Goal: Information Seeking & Learning: Learn about a topic

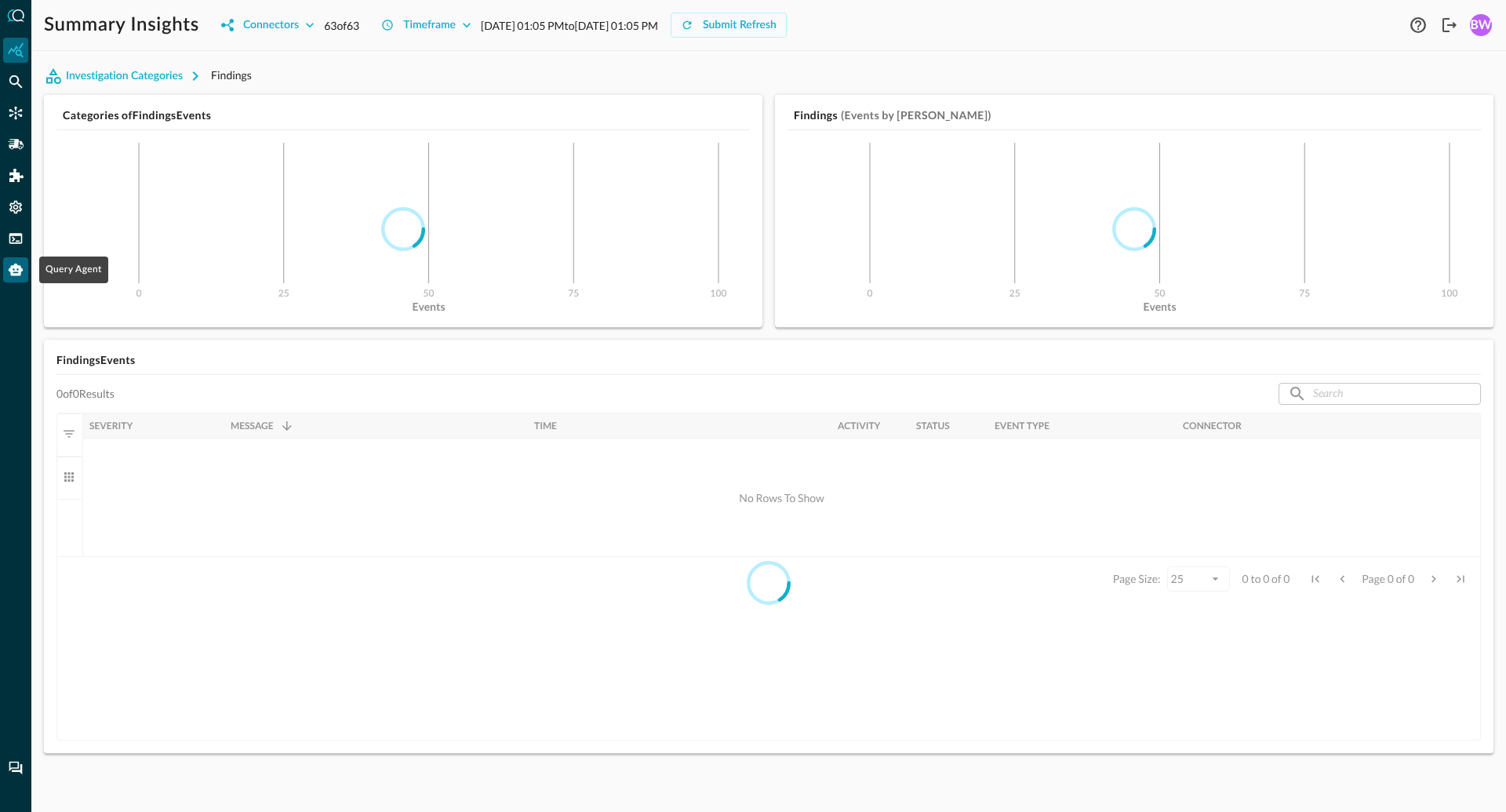
click at [19, 270] on icon "Query Agent" at bounding box center [16, 269] width 14 height 13
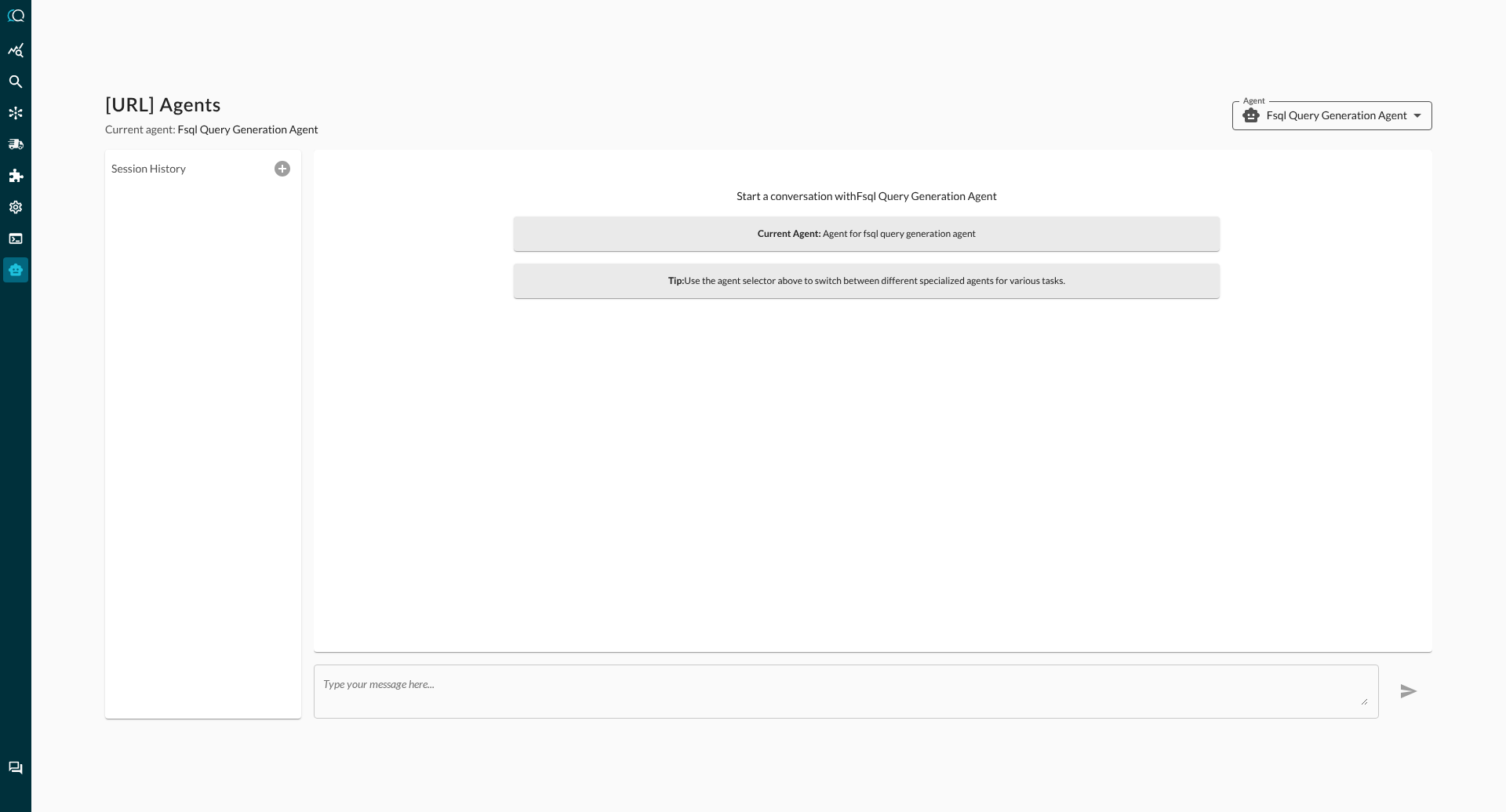
click at [1335, 112] on body "[URL] Agents Current agent: Fsql Query Generation Agent Agent Fsql Query Genera…" at bounding box center [753, 406] width 1506 height 812
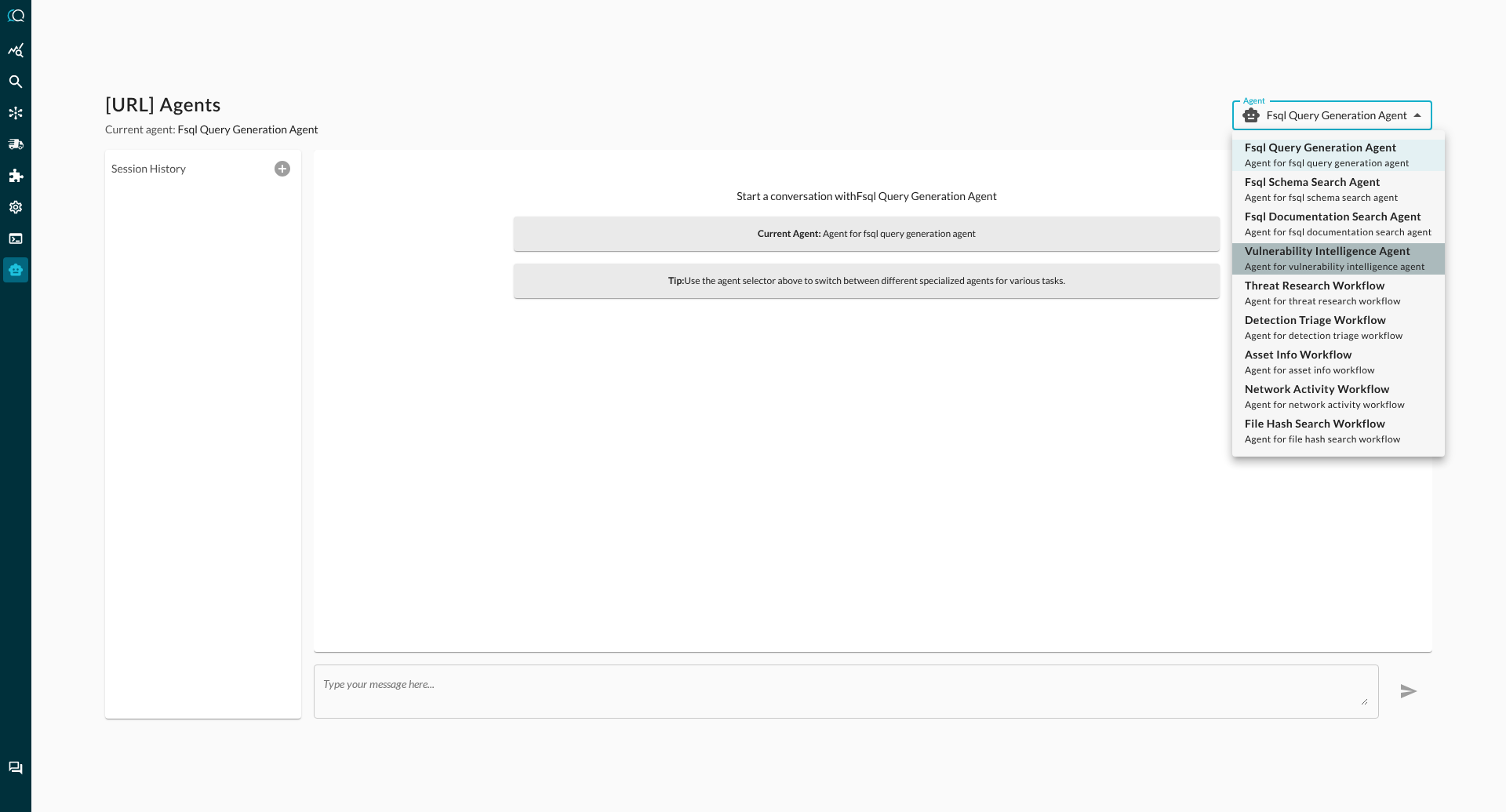
click at [1336, 257] on p "Vulnerability Intelligence Agent" at bounding box center [1335, 251] width 181 height 16
type input "vulnerability_intelligence_agent"
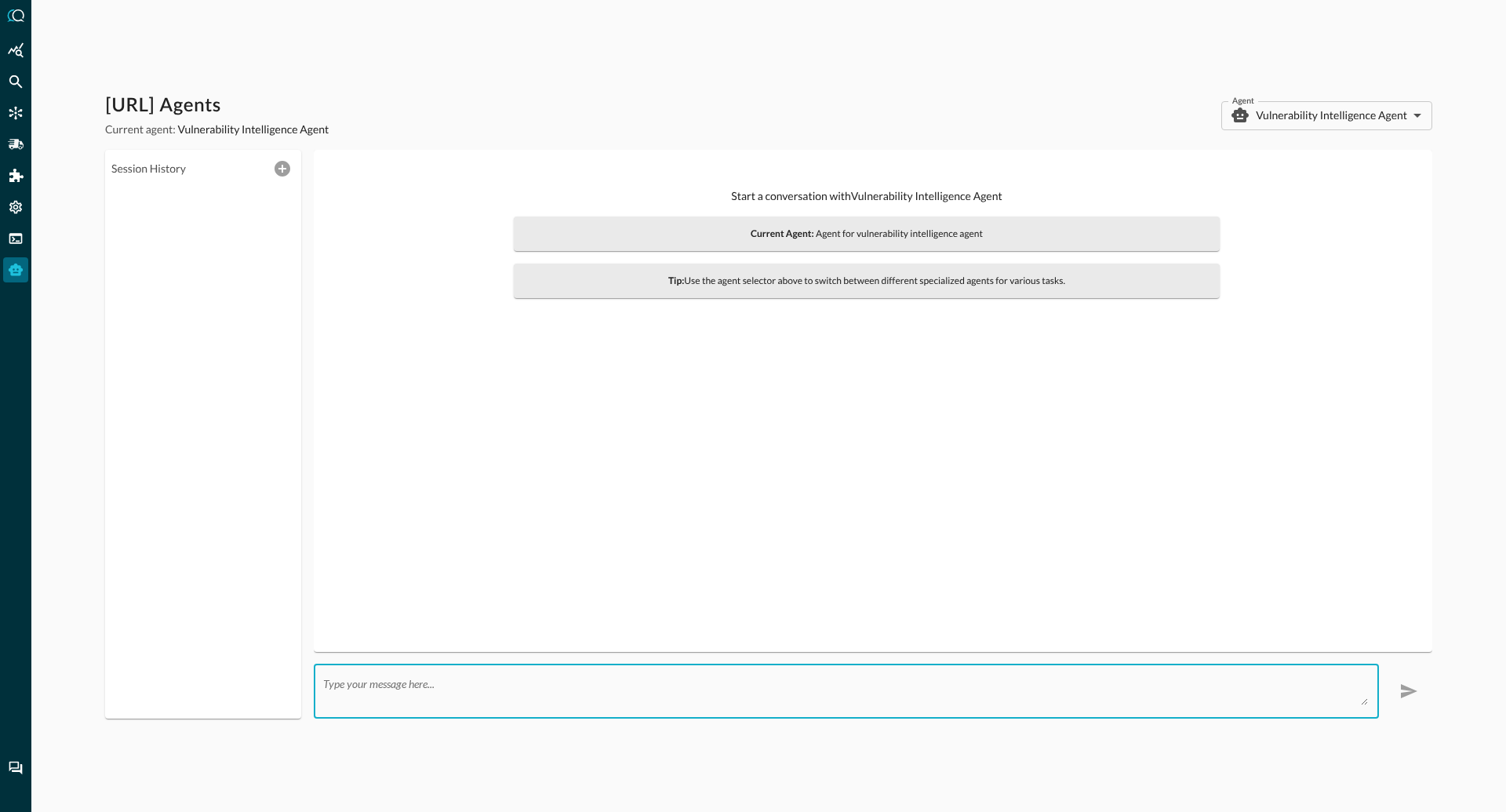
click at [398, 690] on textarea at bounding box center [845, 691] width 1045 height 28
click at [342, 695] on textarea at bounding box center [845, 691] width 1045 height 28
type textarea "C"
type textarea "I"
paste textarea "Framework / Architecture Choices LangFuse Tracing per Agent Export options for …"
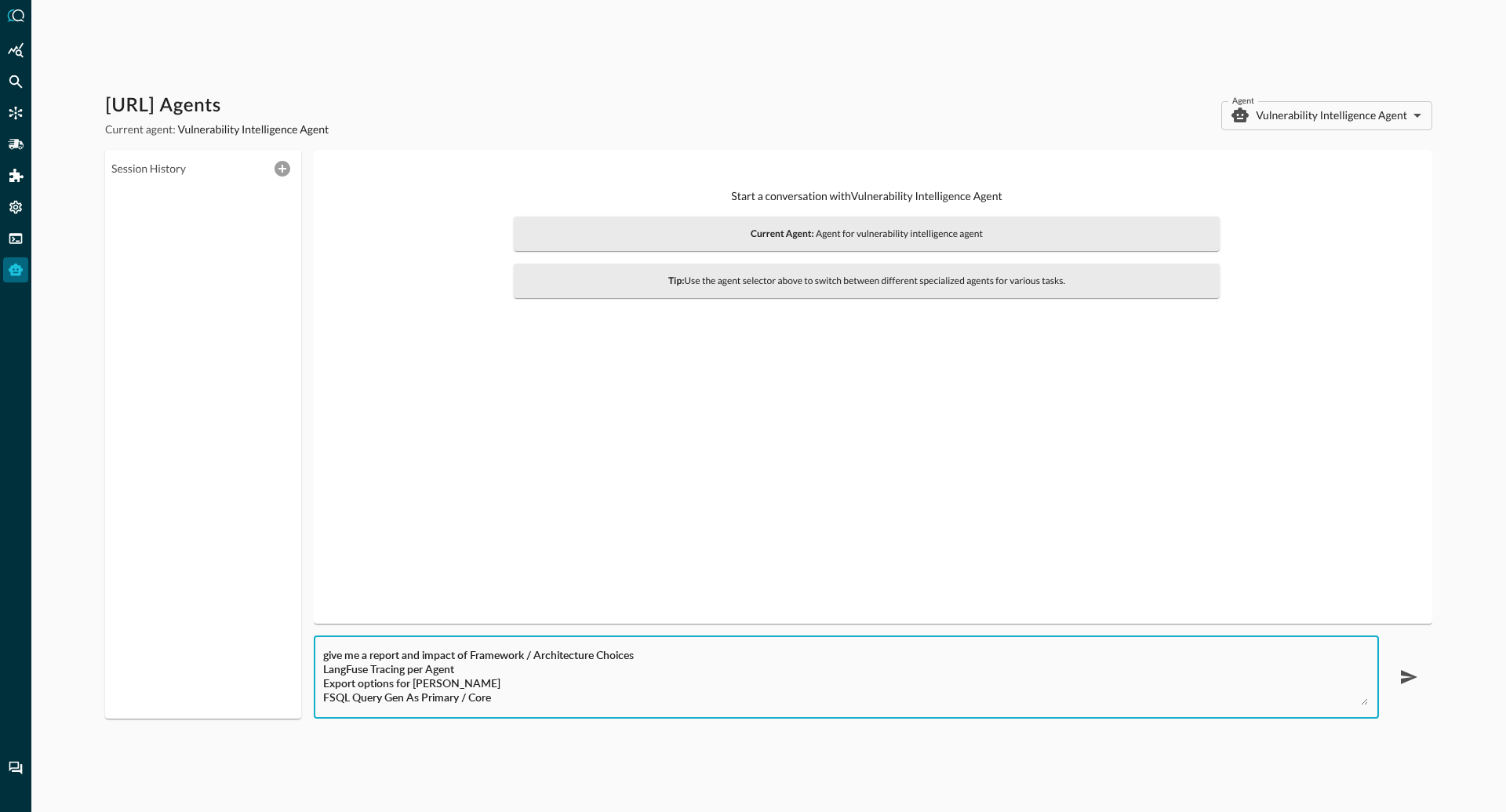
drag, startPoint x: 422, startPoint y: 702, endPoint x: 315, endPoint y: 638, distance: 124.7
click at [315, 638] on div "give me a report and impact of Framework / Architecture Choices LangFuse Tracin…" at bounding box center [847, 677] width 1066 height 82
click at [473, 653] on textarea "give me a report and impact of Framework / Architecture Choices LangFuse Tracin…" at bounding box center [845, 677] width 1045 height 57
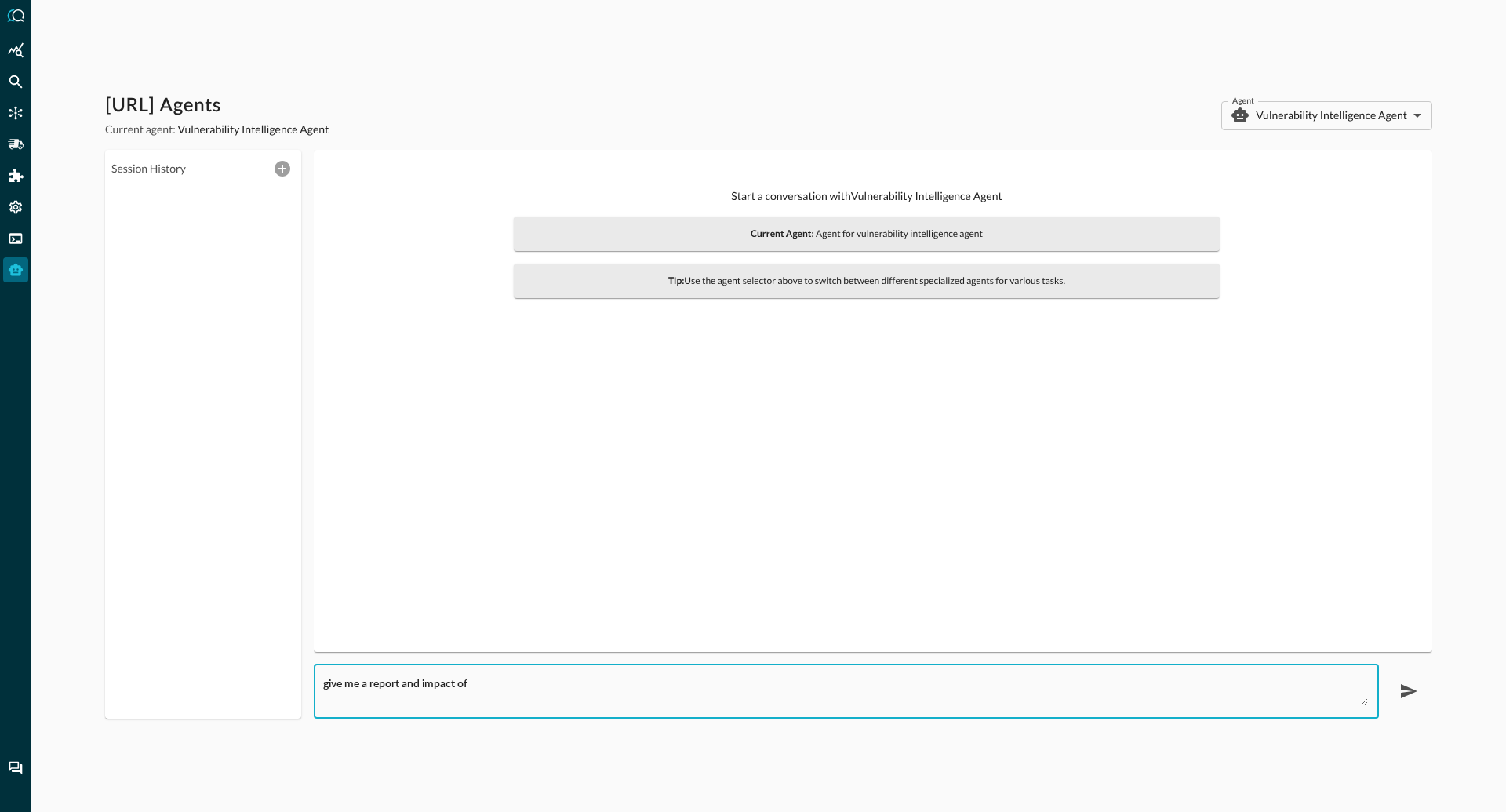
click at [491, 681] on textarea "give me a report and impact of" at bounding box center [845, 691] width 1045 height 28
paste textarea "CVE-2025-59216"
type textarea "give me a report and impact of CVE-2025-59216"
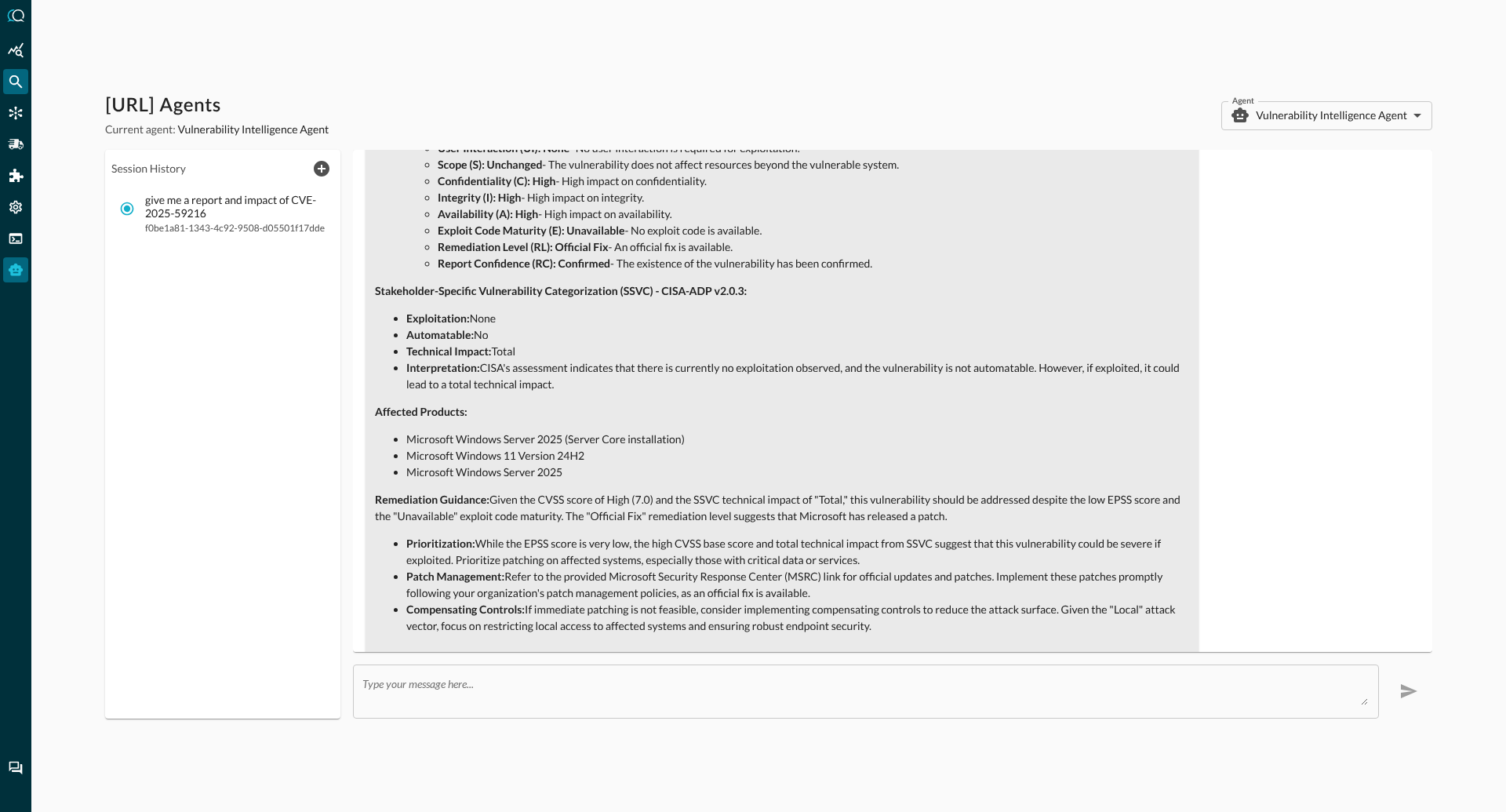
scroll to position [462, 0]
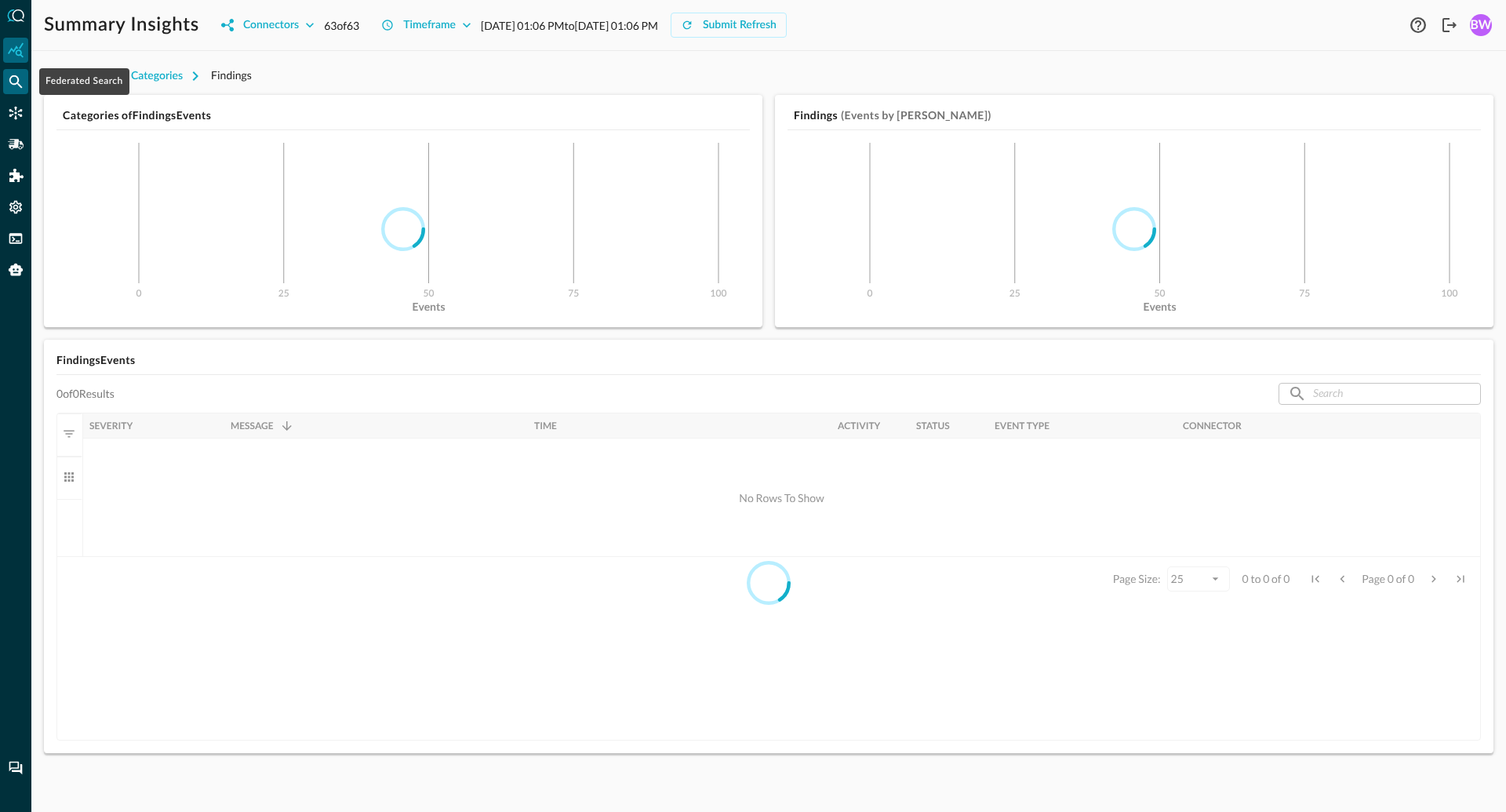
click at [19, 78] on icon "Federated Search" at bounding box center [16, 82] width 16 height 16
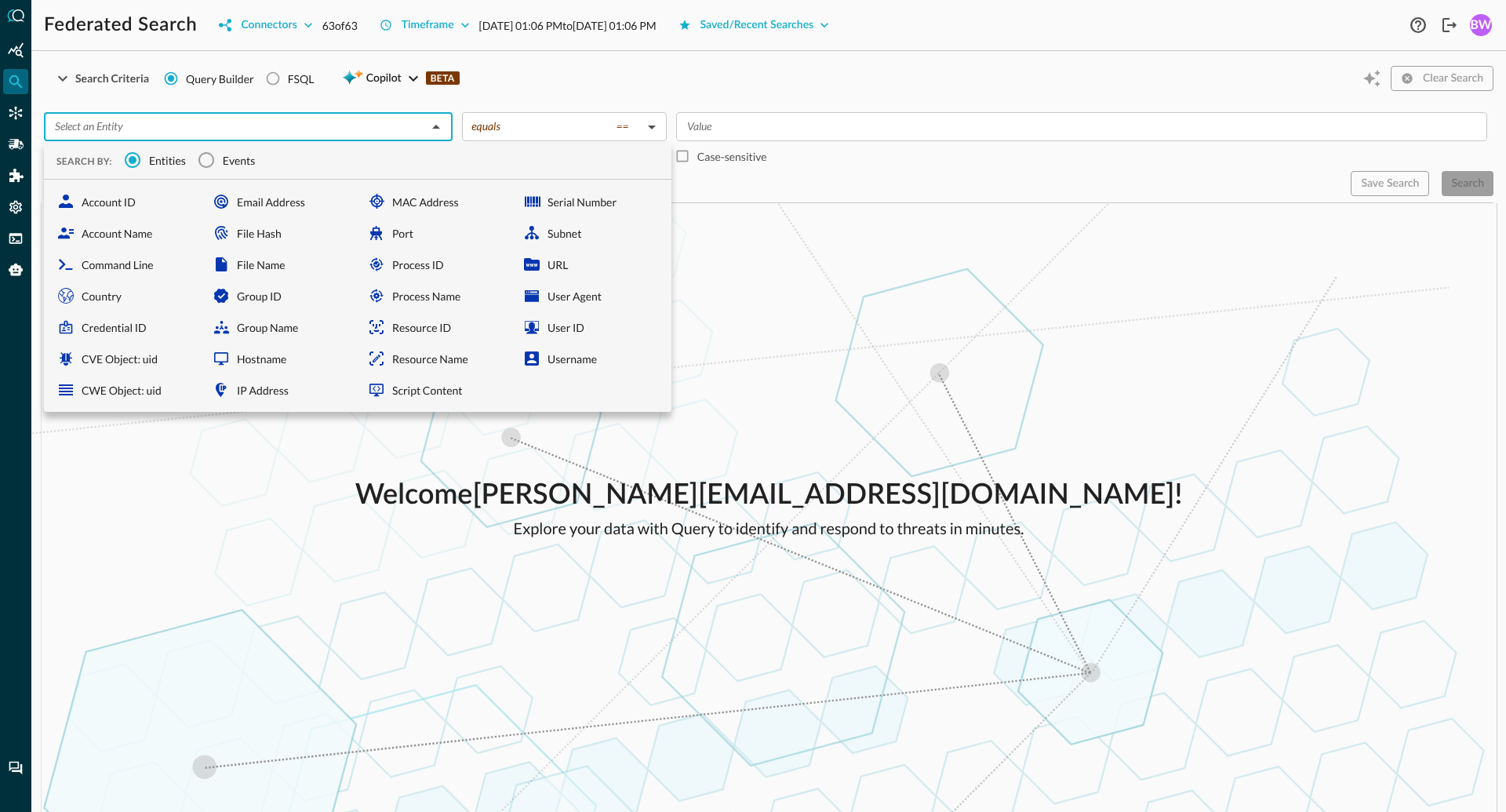
click at [176, 134] on input "text" at bounding box center [235, 127] width 374 height 20
click at [226, 162] on span "Events" at bounding box center [239, 160] width 33 height 17
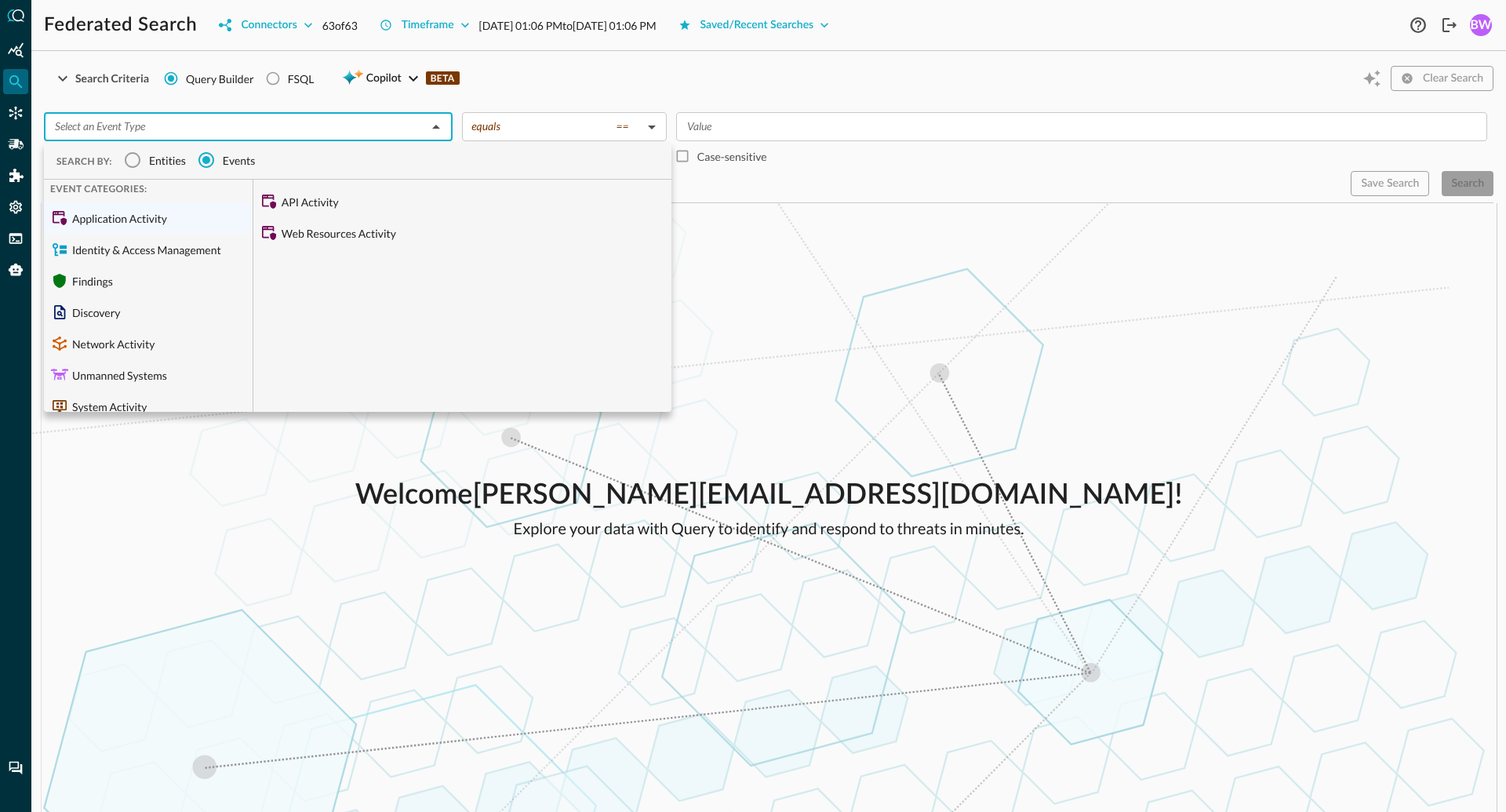
click at [89, 285] on div "Findings" at bounding box center [148, 281] width 209 height 31
click at [101, 277] on div "Findings" at bounding box center [148, 281] width 209 height 31
drag, startPoint x: 101, startPoint y: 277, endPoint x: 138, endPoint y: 276, distance: 37.0
click at [138, 276] on div "Findings" at bounding box center [148, 281] width 209 height 31
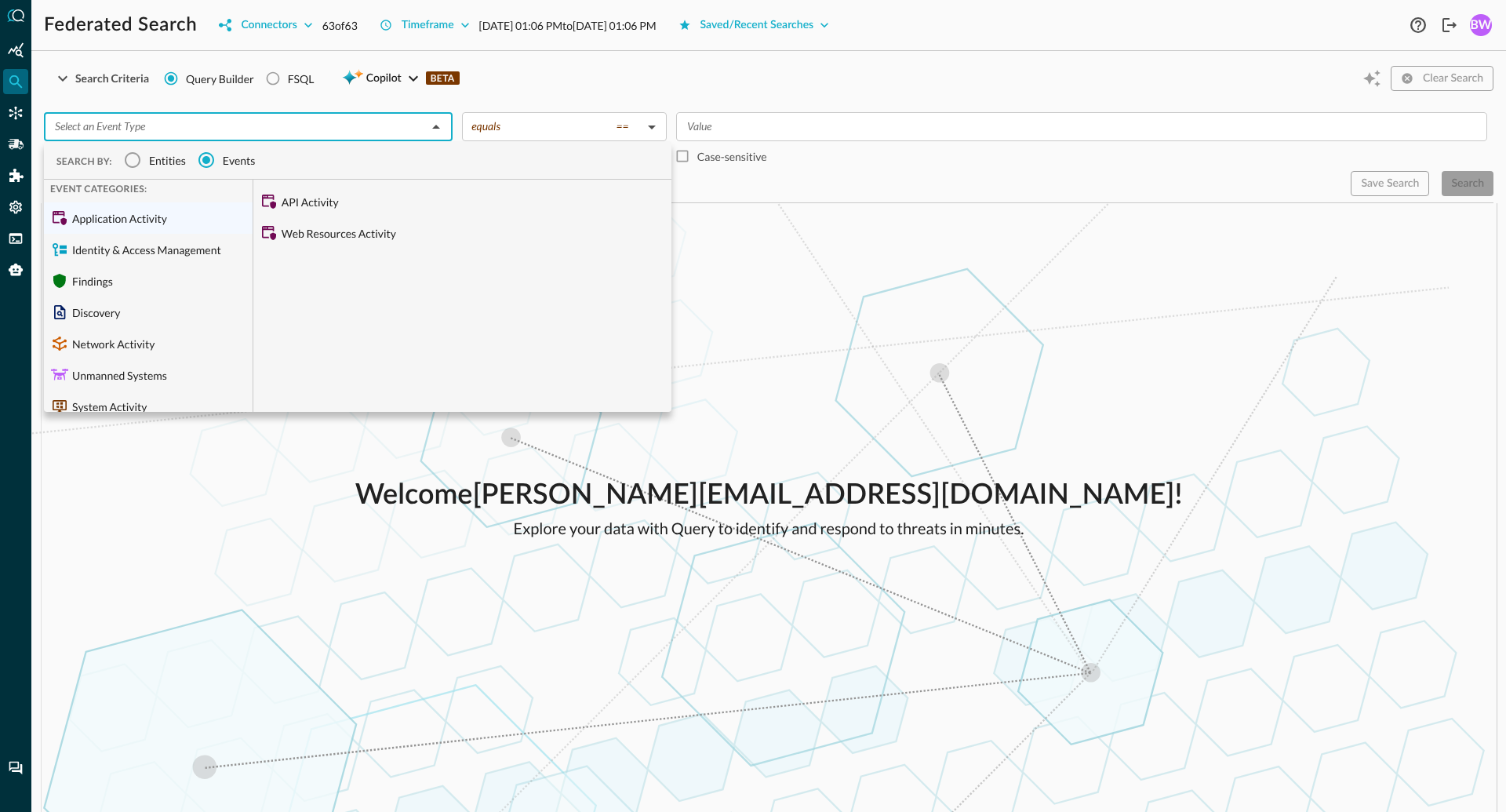
click at [138, 276] on div "Findings" at bounding box center [148, 281] width 209 height 31
click at [198, 138] on div "​" at bounding box center [248, 127] width 409 height 29
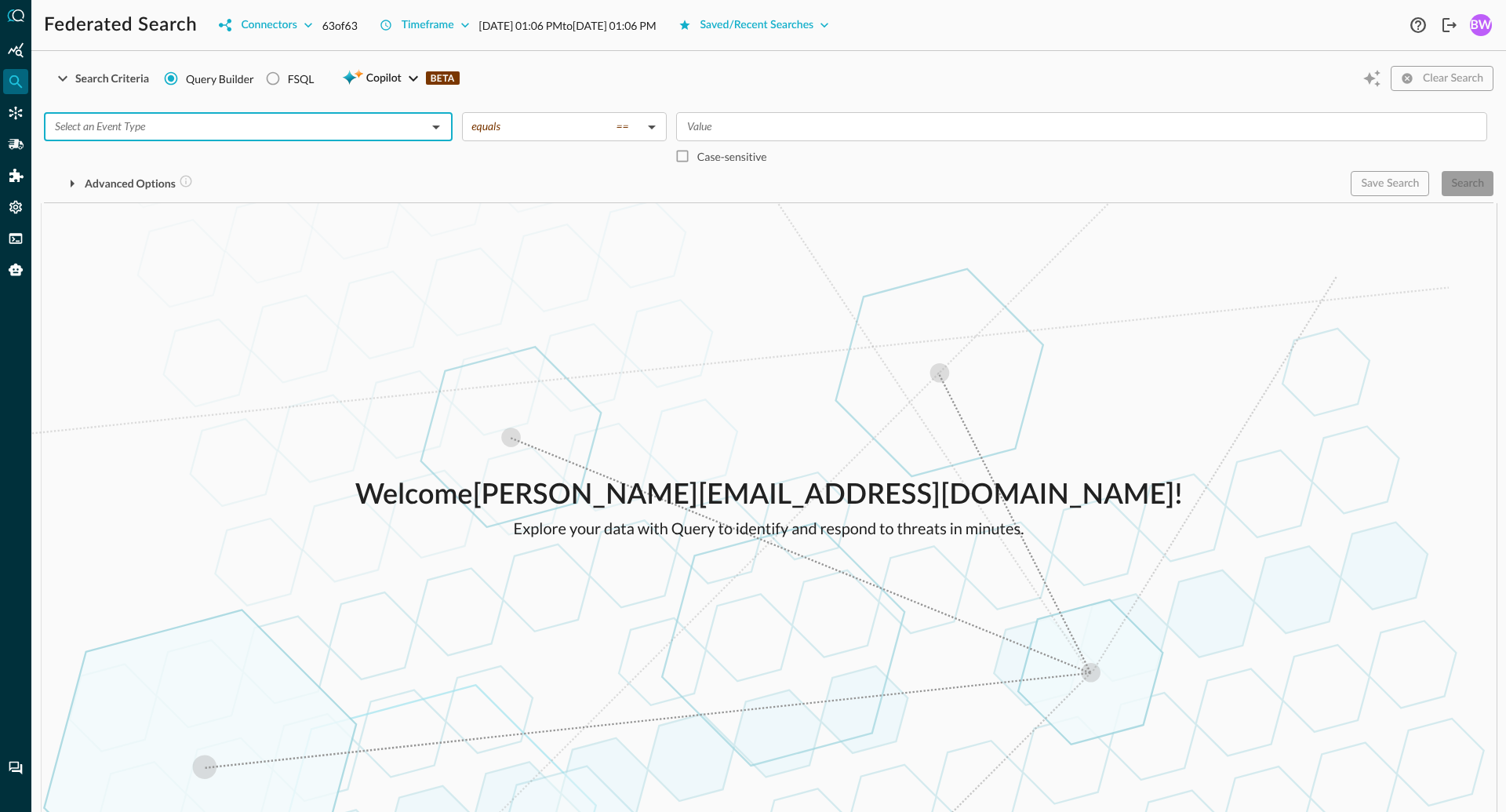
click at [198, 138] on div "​" at bounding box center [248, 127] width 409 height 29
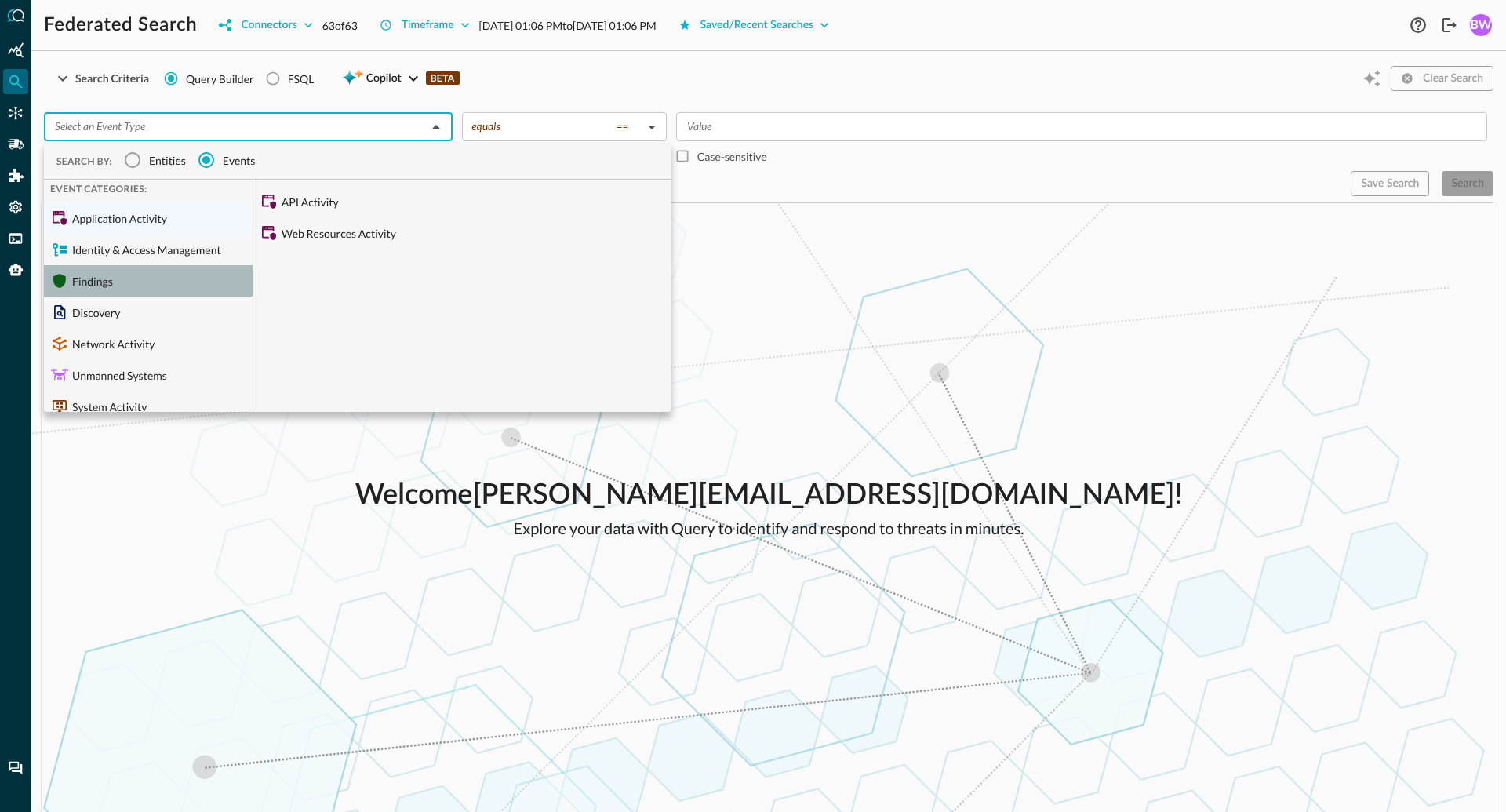
click at [88, 287] on div "Findings" at bounding box center [148, 281] width 209 height 31
click at [121, 276] on div "Findings" at bounding box center [148, 281] width 209 height 31
click at [236, 131] on input "text" at bounding box center [235, 127] width 374 height 20
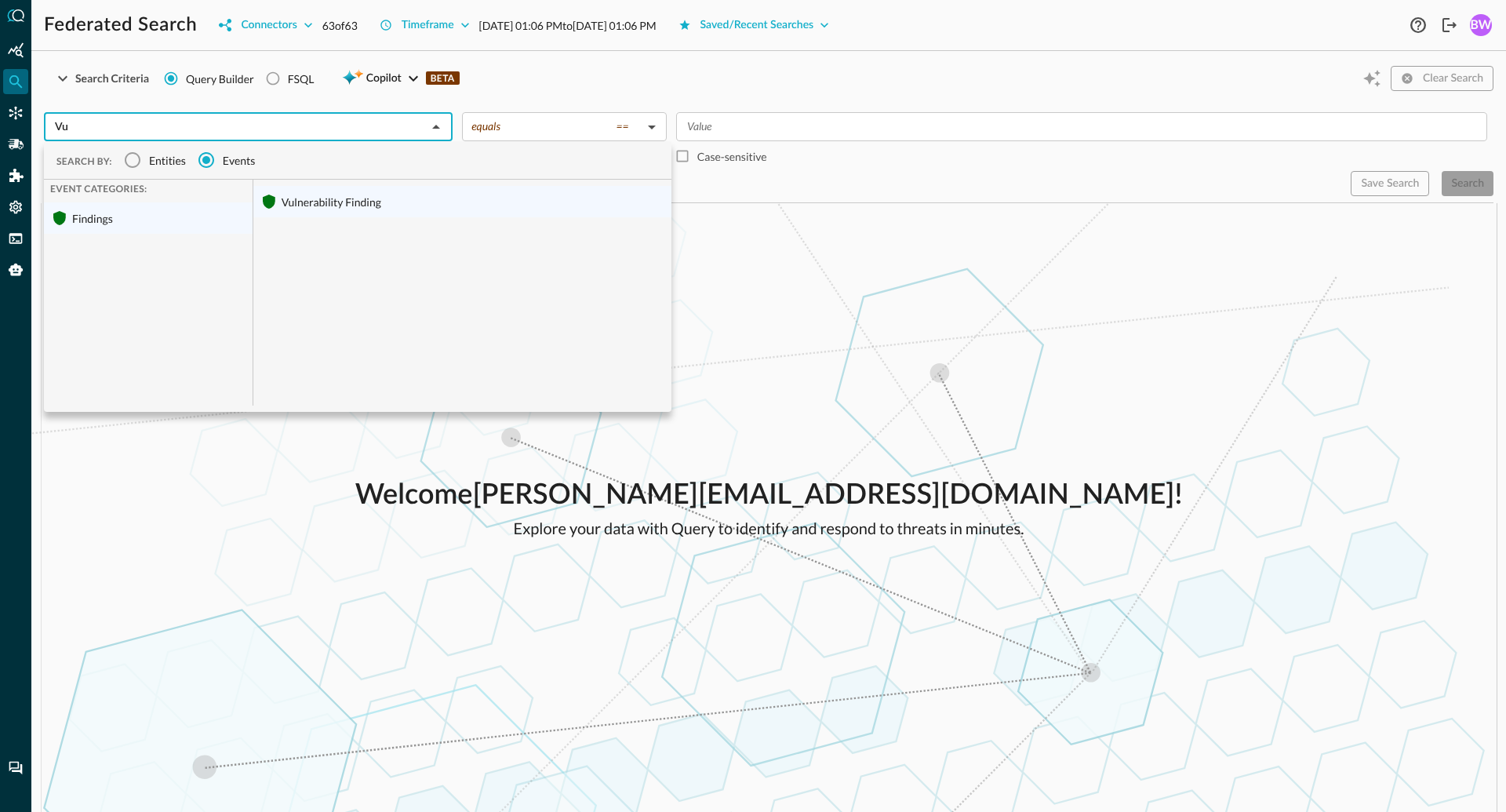
type input "Vul"
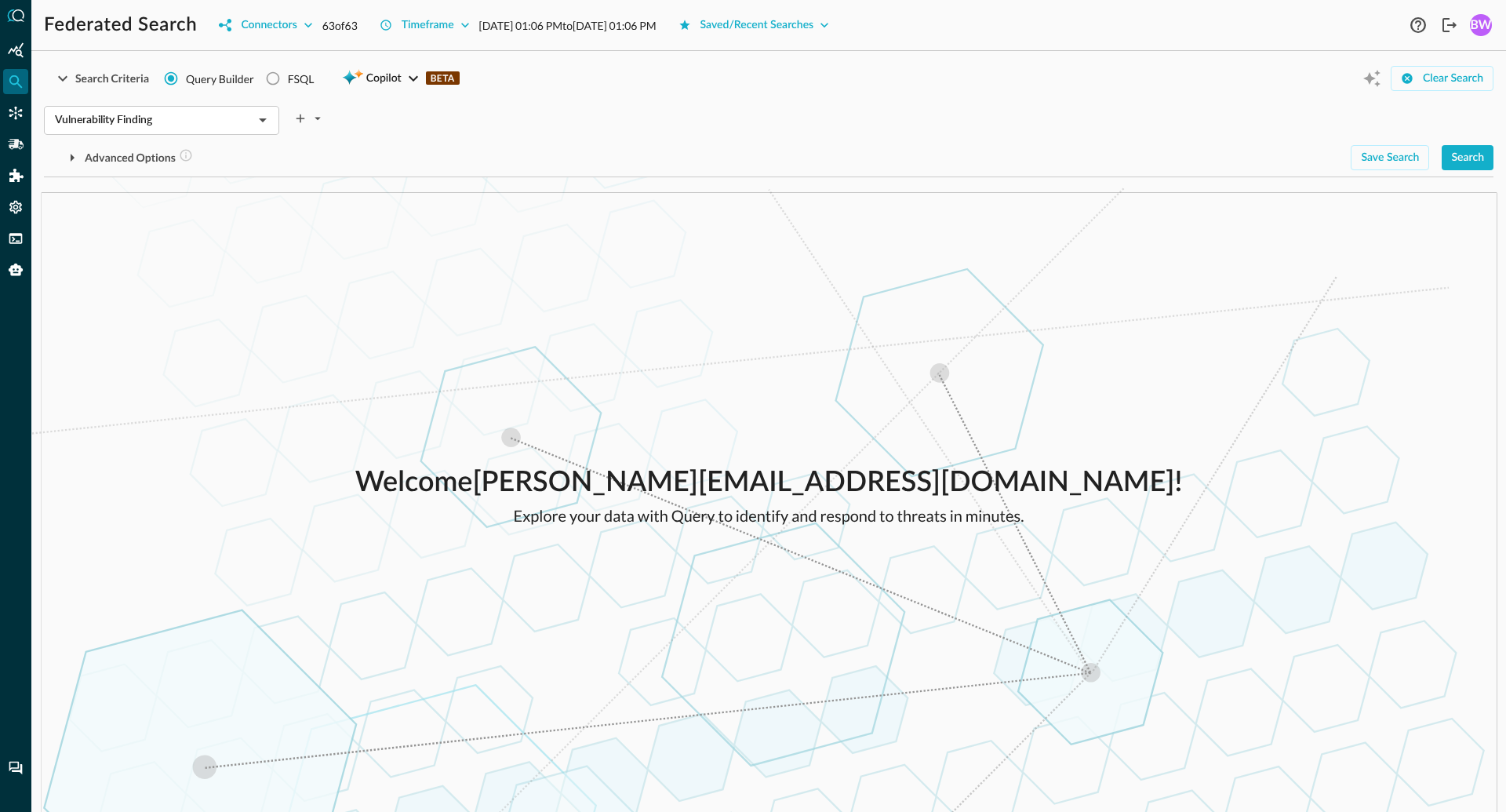
click at [381, 119] on div "Vulnerability Finding ​" at bounding box center [768, 116] width 1449 height 33
click at [382, 119] on div "Vulnerability Finding ​" at bounding box center [768, 116] width 1449 height 33
click at [1469, 155] on button "Search" at bounding box center [1467, 158] width 52 height 25
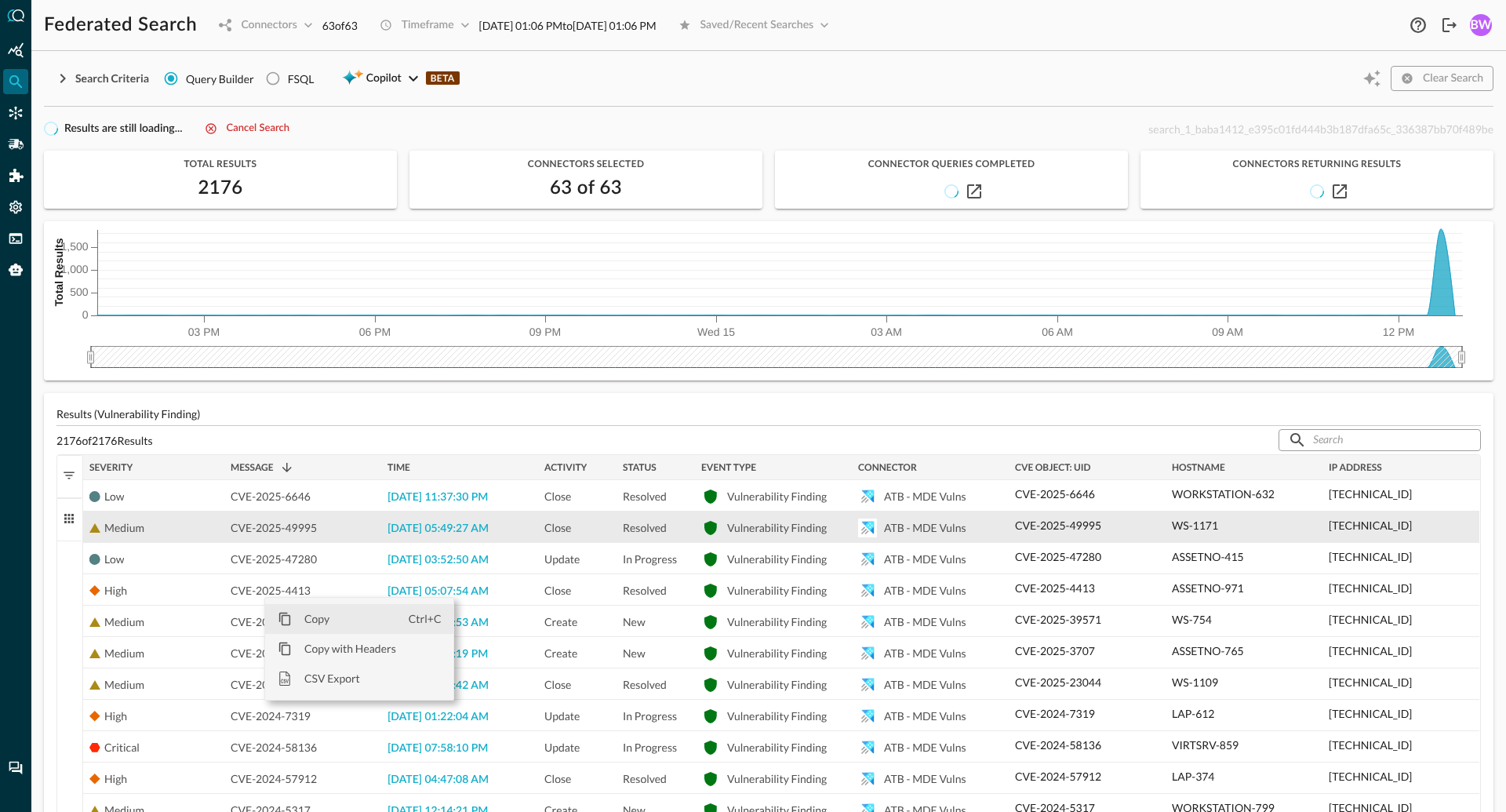
click at [306, 621] on span "Copy" at bounding box center [350, 619] width 117 height 30
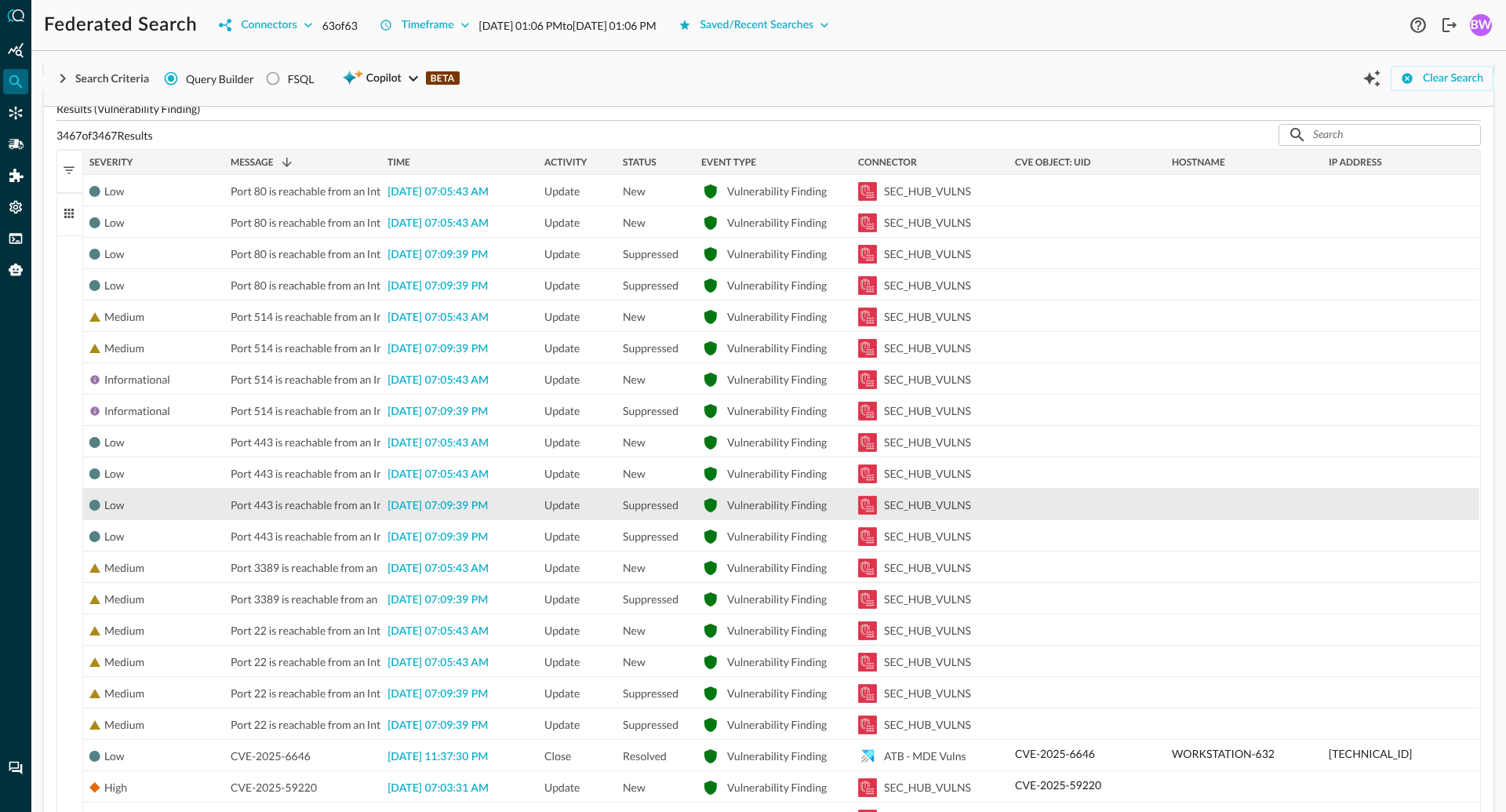
scroll to position [522, 0]
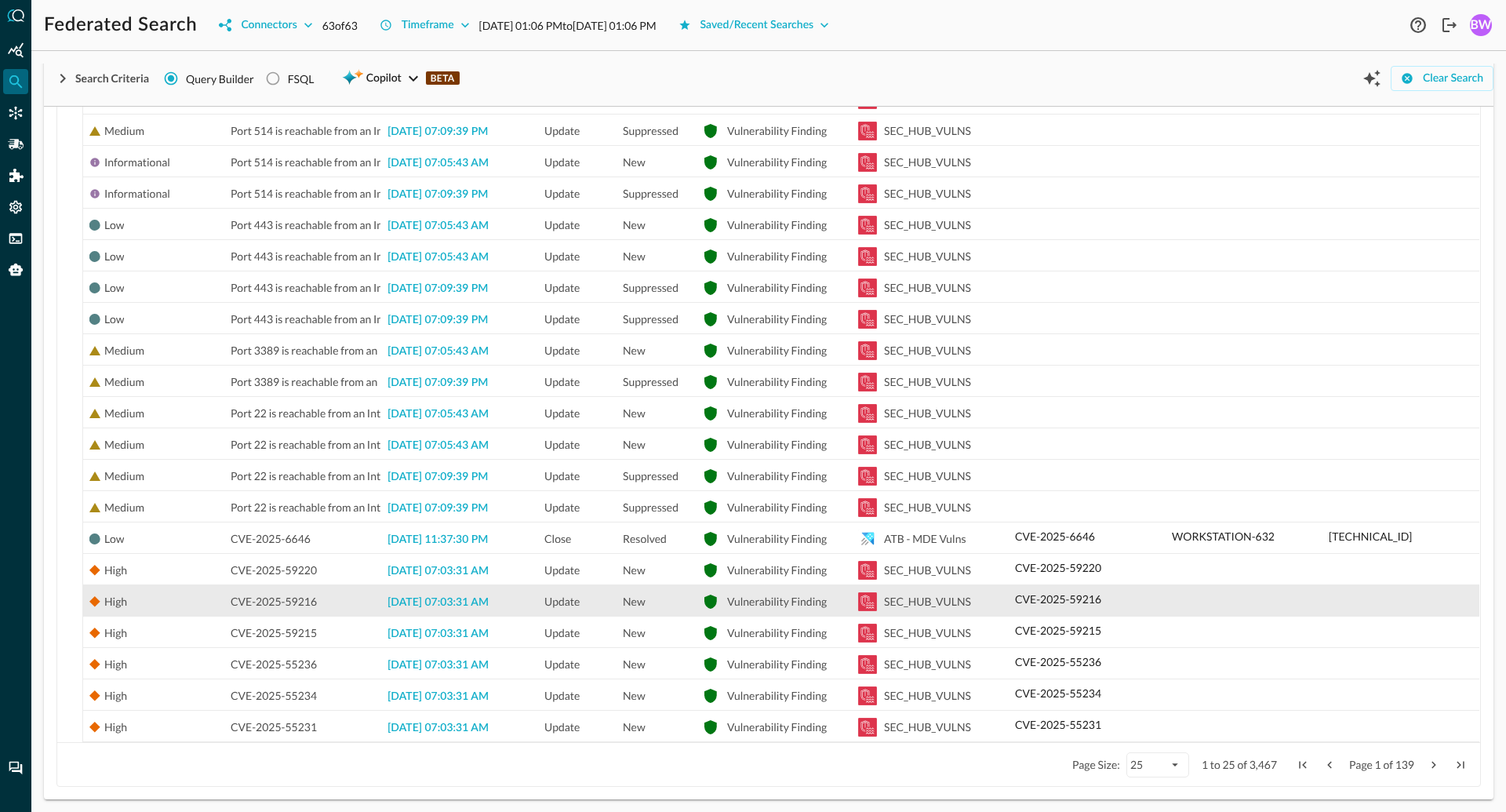
click at [330, 601] on div "CVE-2025-59216" at bounding box center [303, 601] width 144 height 31
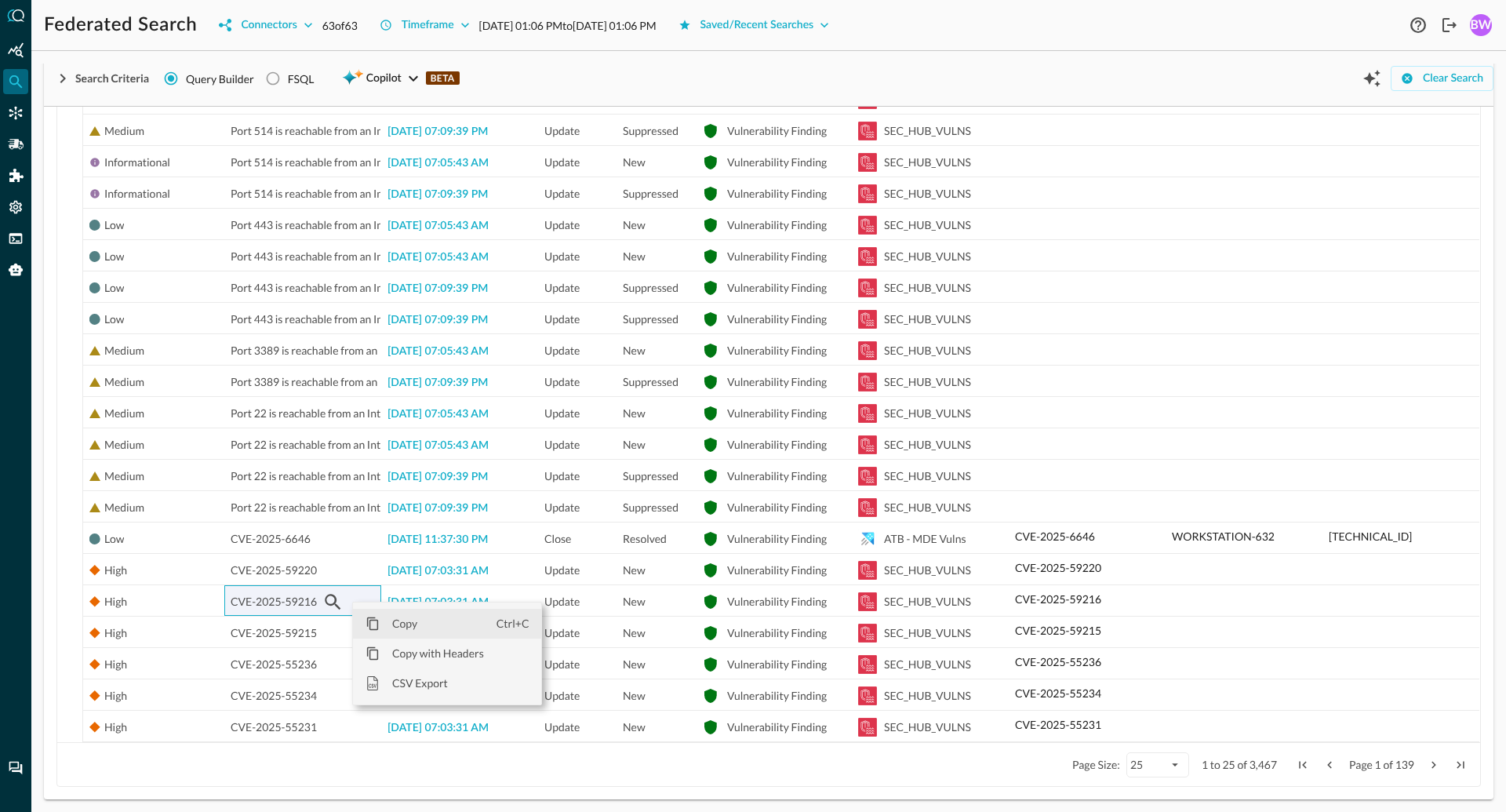
click at [392, 624] on span "Copy" at bounding box center [438, 624] width 117 height 30
